Goal: Information Seeking & Learning: Understand process/instructions

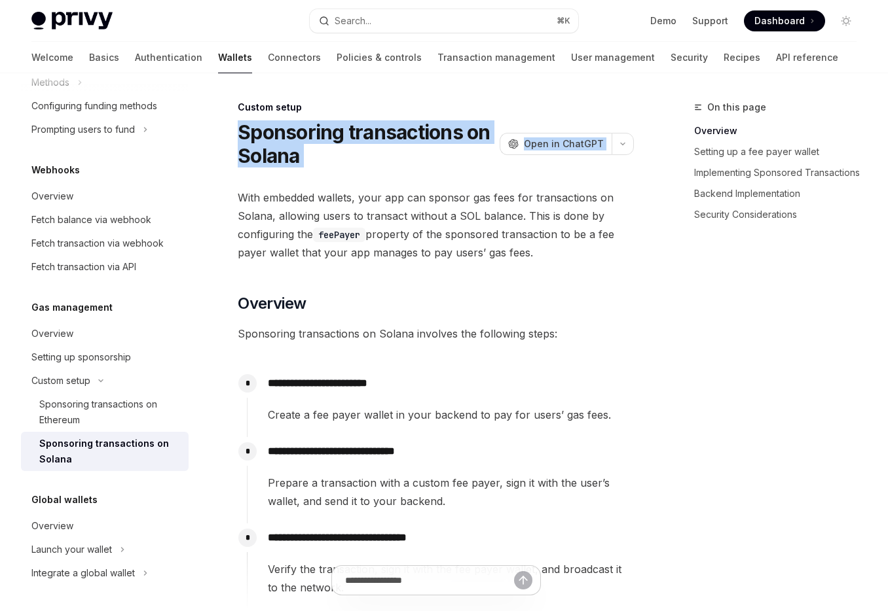
drag, startPoint x: 348, startPoint y: 153, endPoint x: 427, endPoint y: 177, distance: 82.4
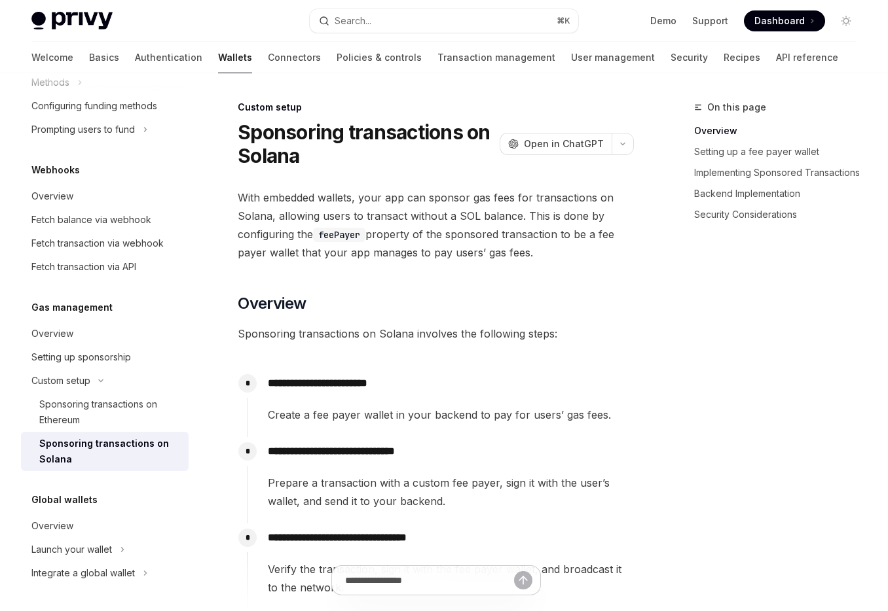
drag, startPoint x: 427, startPoint y: 177, endPoint x: 264, endPoint y: 162, distance: 163.0
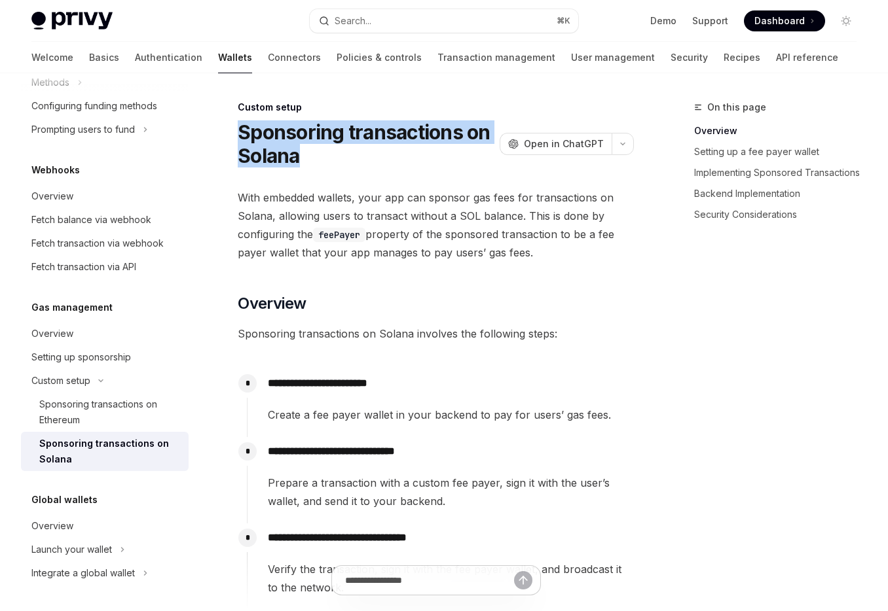
drag, startPoint x: 304, startPoint y: 165, endPoint x: 300, endPoint y: 130, distance: 35.6
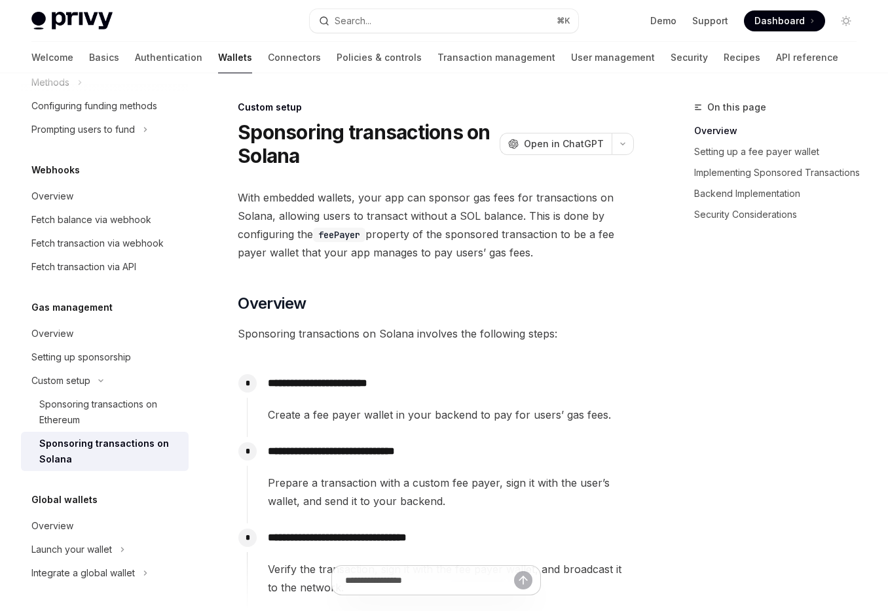
drag, startPoint x: 373, startPoint y: 132, endPoint x: 350, endPoint y: 139, distance: 24.0
click at [367, 134] on h1 "Sponsoring transactions on Solana" at bounding box center [366, 143] width 257 height 47
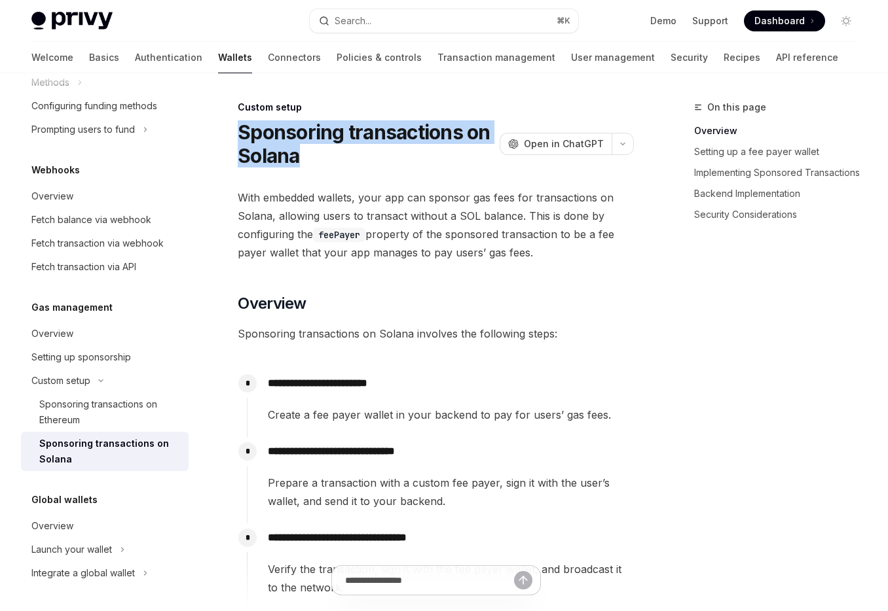
drag, startPoint x: 340, startPoint y: 155, endPoint x: 236, endPoint y: 117, distance: 110.4
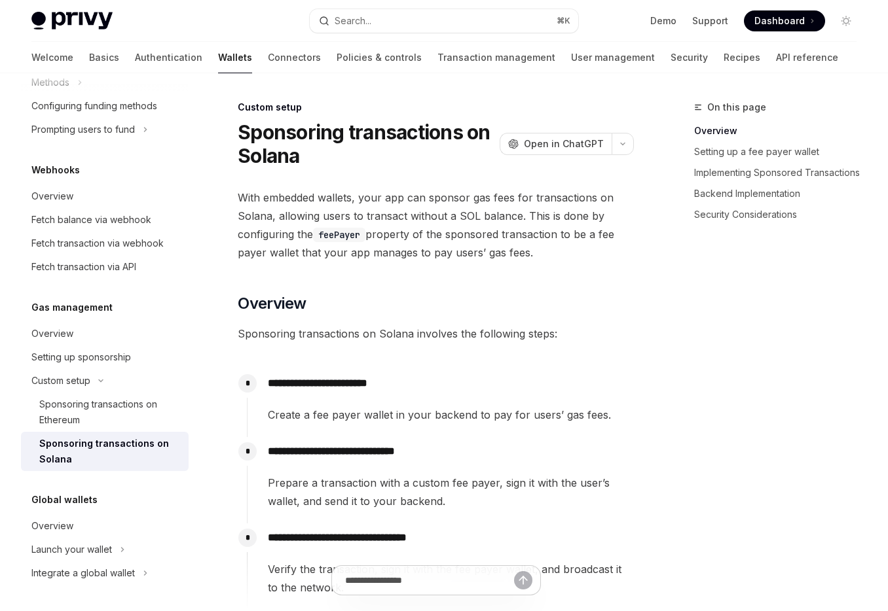
drag, startPoint x: 372, startPoint y: 154, endPoint x: 340, endPoint y: 154, distance: 32.7
click at [365, 154] on h1 "Sponsoring transactions on Solana" at bounding box center [366, 143] width 257 height 47
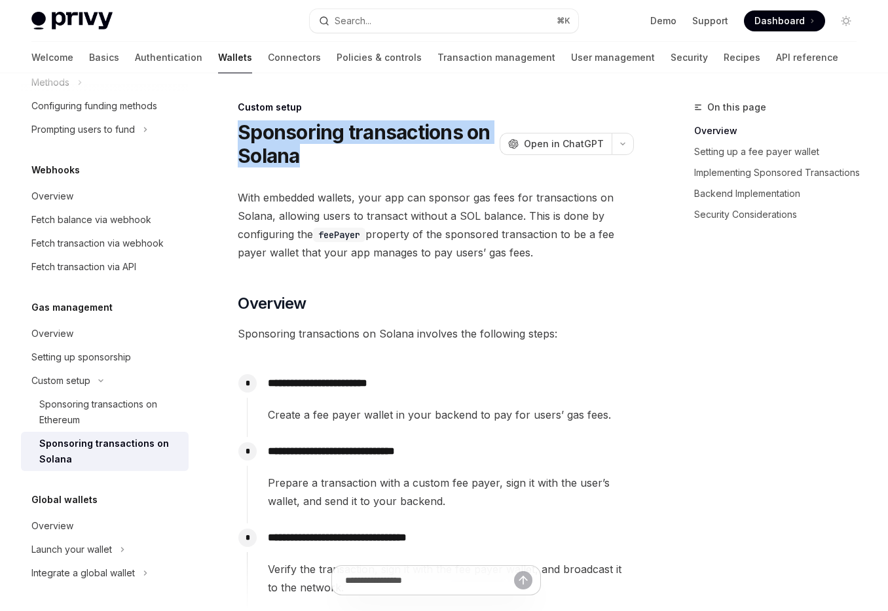
drag, startPoint x: 328, startPoint y: 164, endPoint x: 221, endPoint y: 123, distance: 114.8
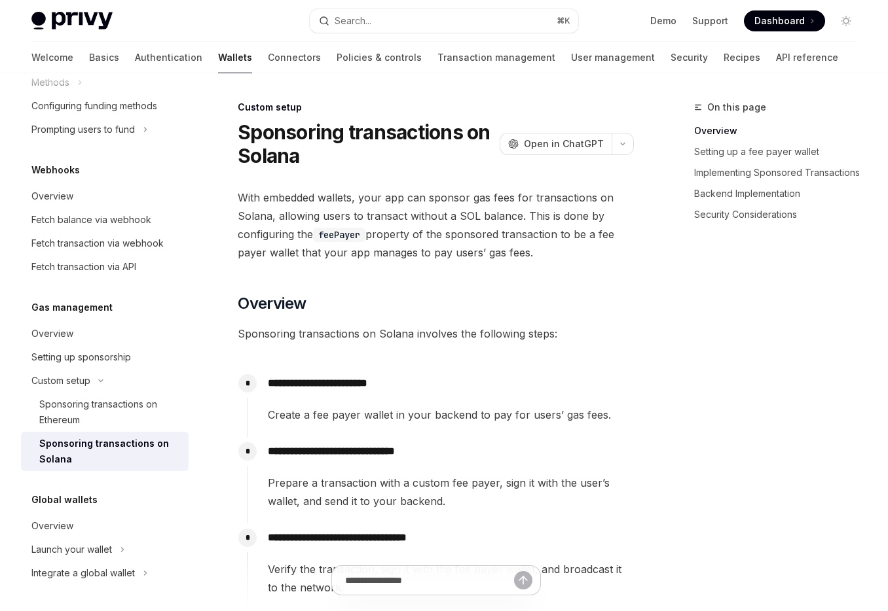
drag, startPoint x: 369, startPoint y: 153, endPoint x: 331, endPoint y: 149, distance: 38.8
click at [347, 152] on h1 "Sponsoring transactions on Solana" at bounding box center [366, 143] width 257 height 47
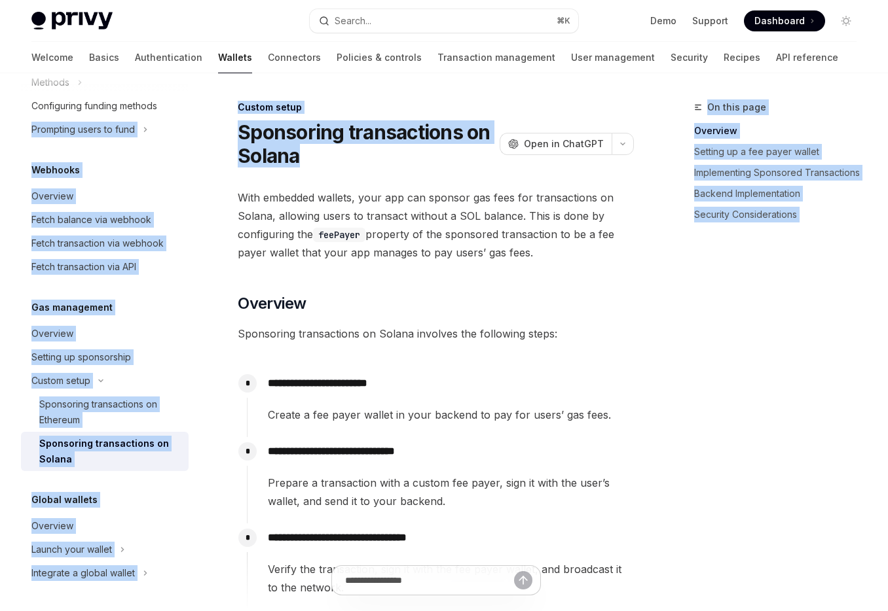
drag, startPoint x: 357, startPoint y: 154, endPoint x: 196, endPoint y: 123, distance: 164.7
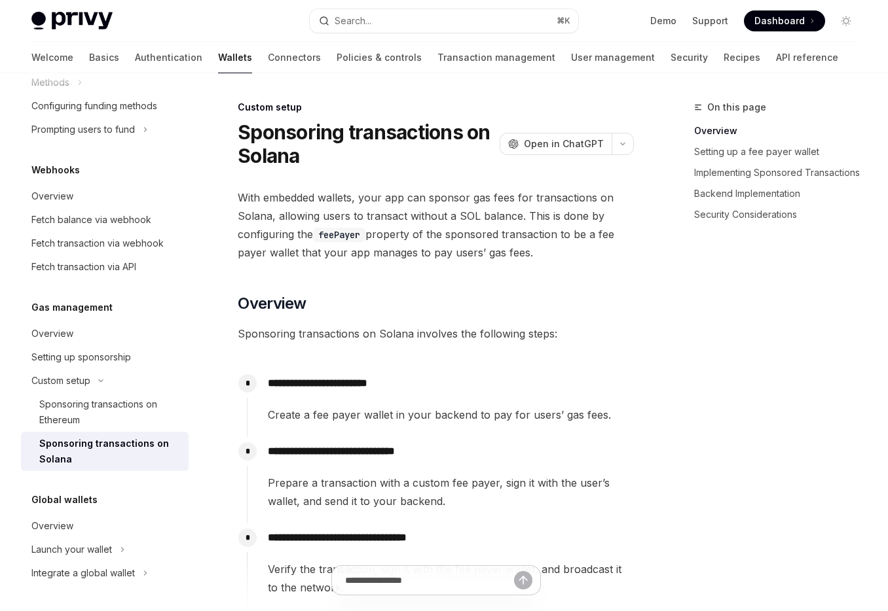
drag, startPoint x: 363, startPoint y: 162, endPoint x: 234, endPoint y: 158, distance: 129.0
click at [344, 162] on h1 "Sponsoring transactions on Solana" at bounding box center [366, 143] width 257 height 47
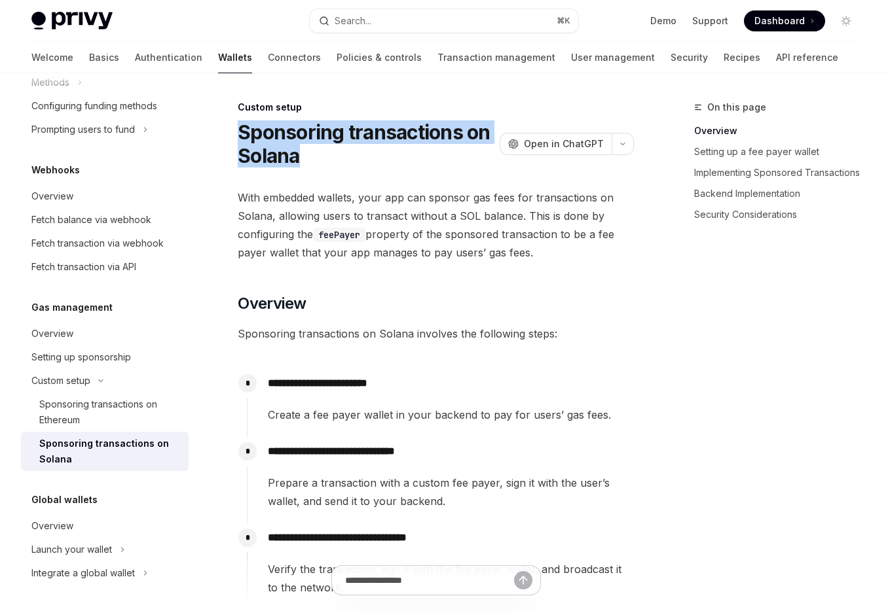
drag, startPoint x: 299, startPoint y: 164, endPoint x: 243, endPoint y: 139, distance: 60.9
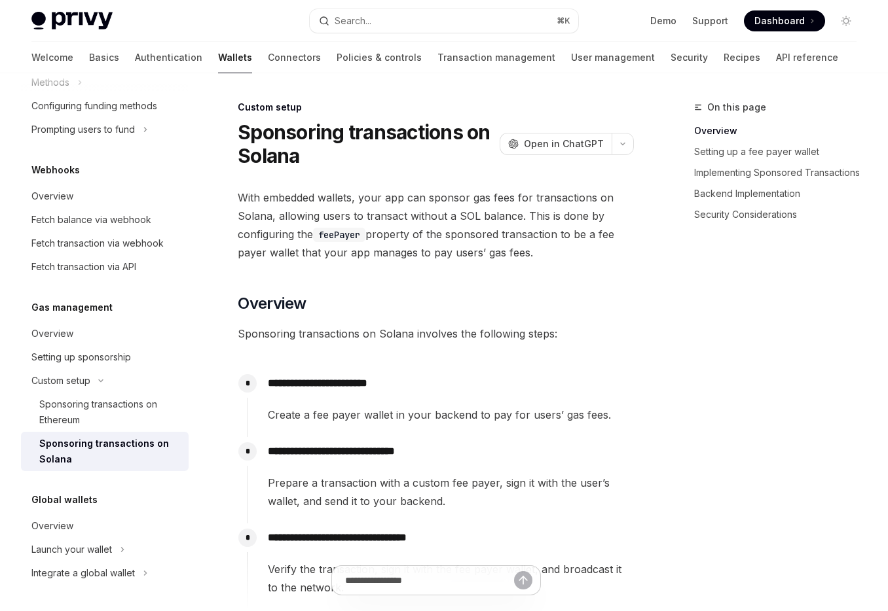
drag, startPoint x: 361, startPoint y: 158, endPoint x: 317, endPoint y: 158, distance: 43.9
click at [335, 158] on h1 "Sponsoring transactions on Solana" at bounding box center [366, 143] width 257 height 47
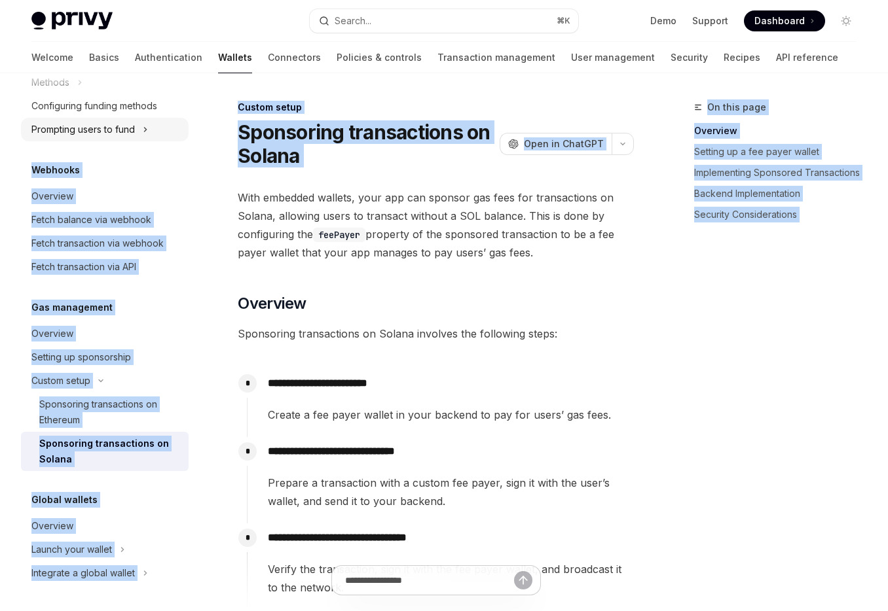
drag, startPoint x: 321, startPoint y: 176, endPoint x: 169, endPoint y: 129, distance: 159.0
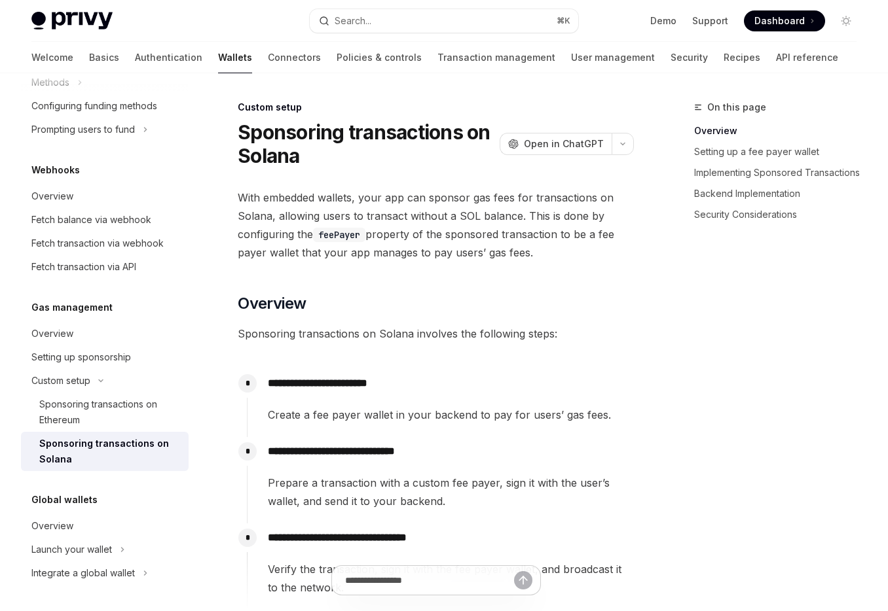
click at [359, 160] on h1 "Sponsoring transactions on Solana" at bounding box center [366, 143] width 257 height 47
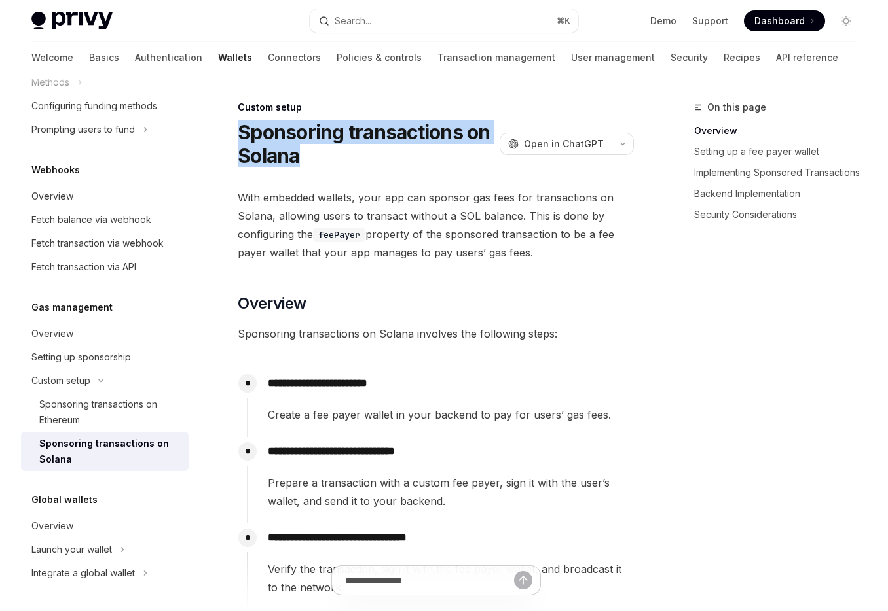
drag, startPoint x: 298, startPoint y: 155, endPoint x: 246, endPoint y: 135, distance: 55.3
click at [238, 132] on h1 "Sponsoring transactions on Solana" at bounding box center [366, 143] width 257 height 47
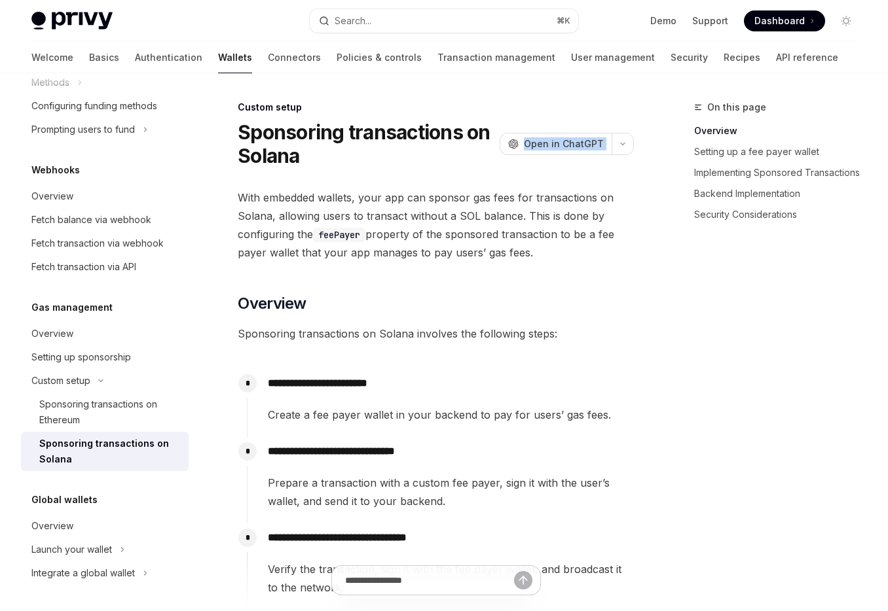
drag, startPoint x: 348, startPoint y: 168, endPoint x: 282, endPoint y: 151, distance: 67.5
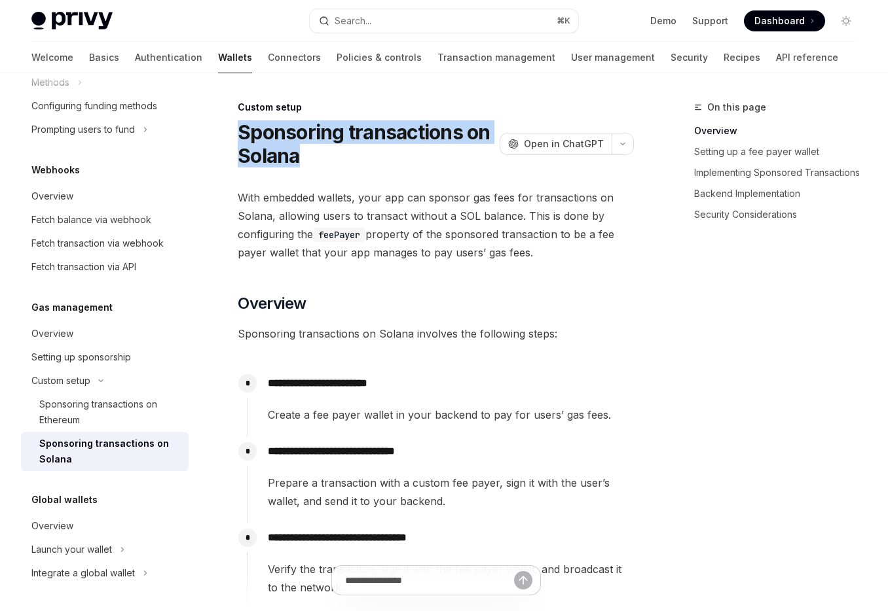
drag, startPoint x: 264, startPoint y: 141, endPoint x: 225, endPoint y: 132, distance: 40.2
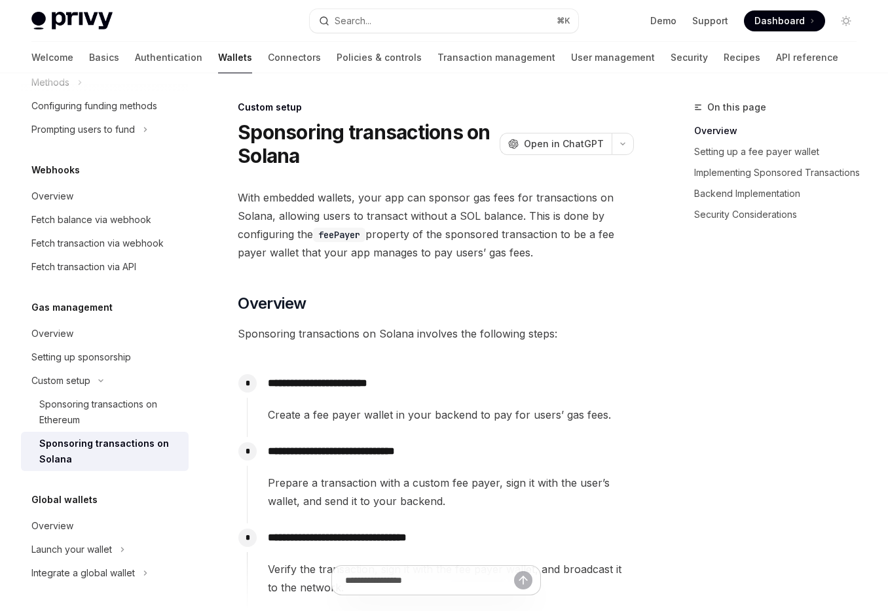
drag, startPoint x: 371, startPoint y: 161, endPoint x: 349, endPoint y: 161, distance: 22.3
click at [364, 159] on h1 "Sponsoring transactions on Solana" at bounding box center [366, 143] width 257 height 47
